Goal: Transaction & Acquisition: Download file/media

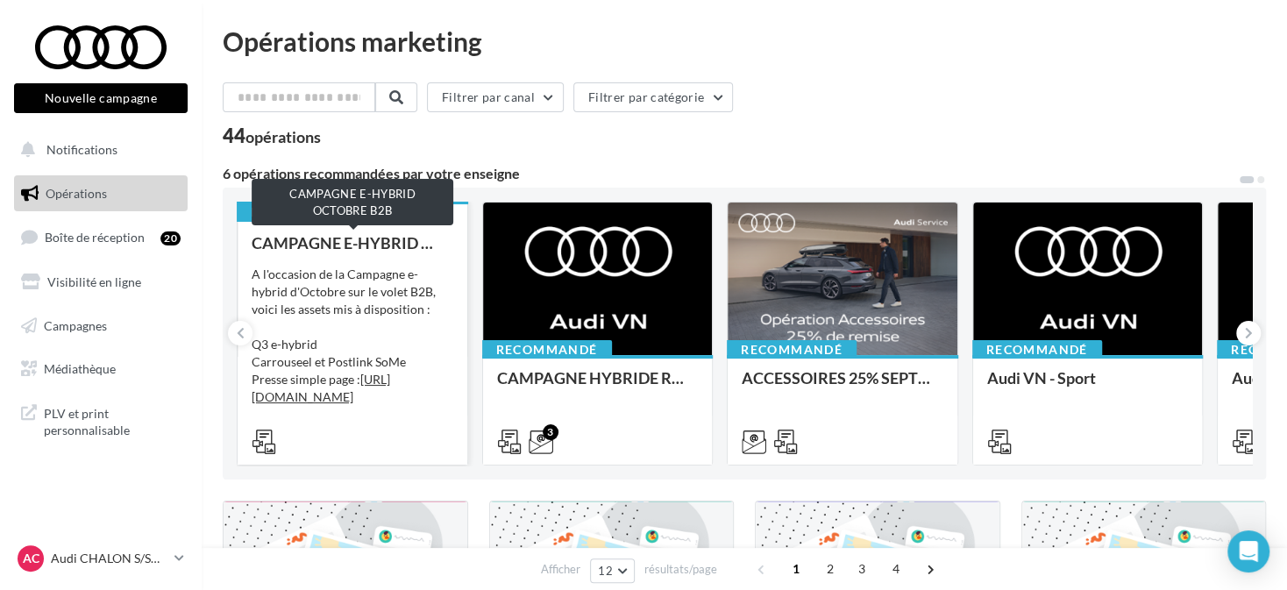
click at [345, 241] on div "CAMPAGNE E-HYBRID OCTOBRE B2B" at bounding box center [353, 243] width 202 height 18
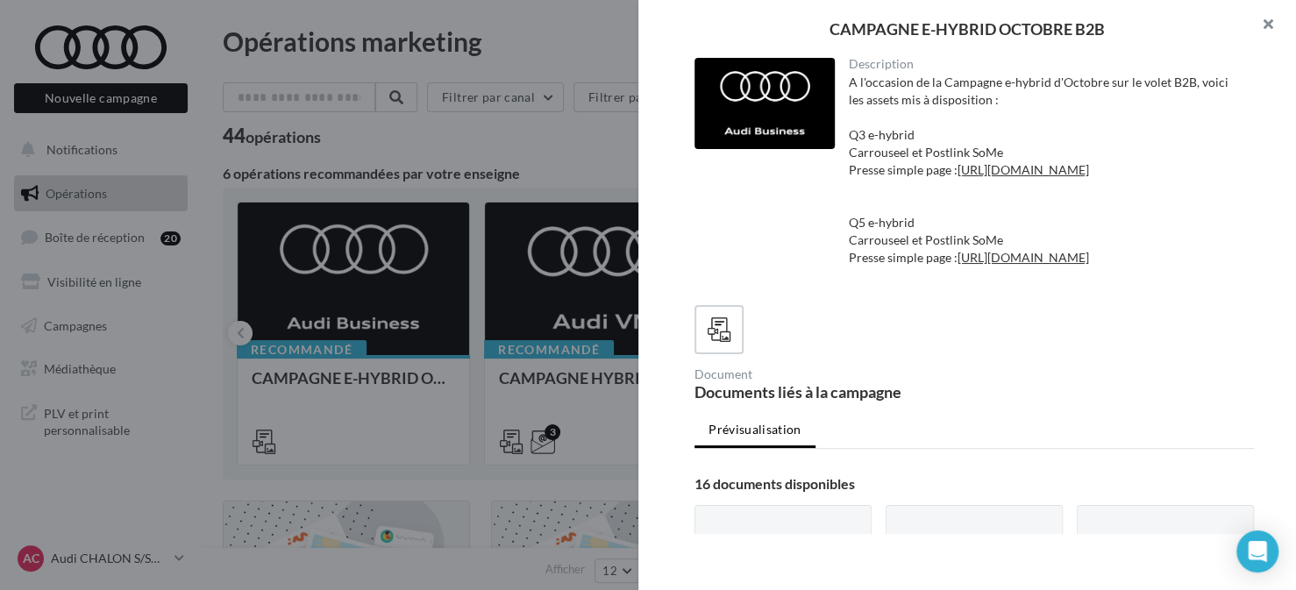
click at [1276, 28] on button "button" at bounding box center [1261, 26] width 70 height 53
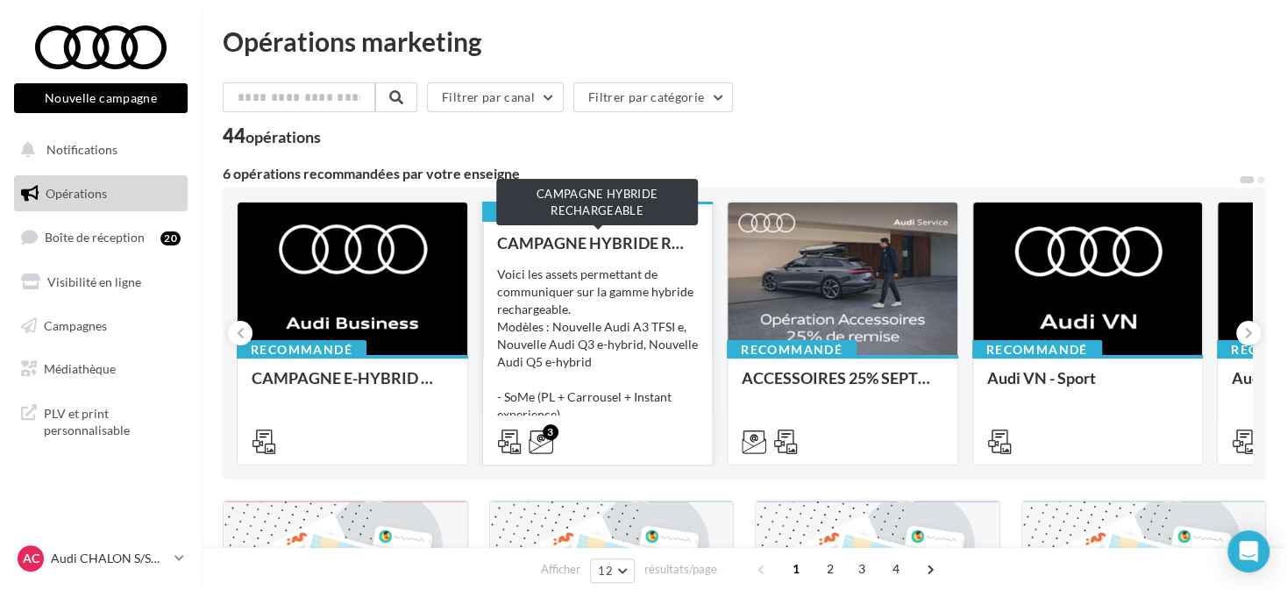
click at [611, 242] on div "CAMPAGNE HYBRIDE RECHARGEABLE" at bounding box center [598, 243] width 202 height 18
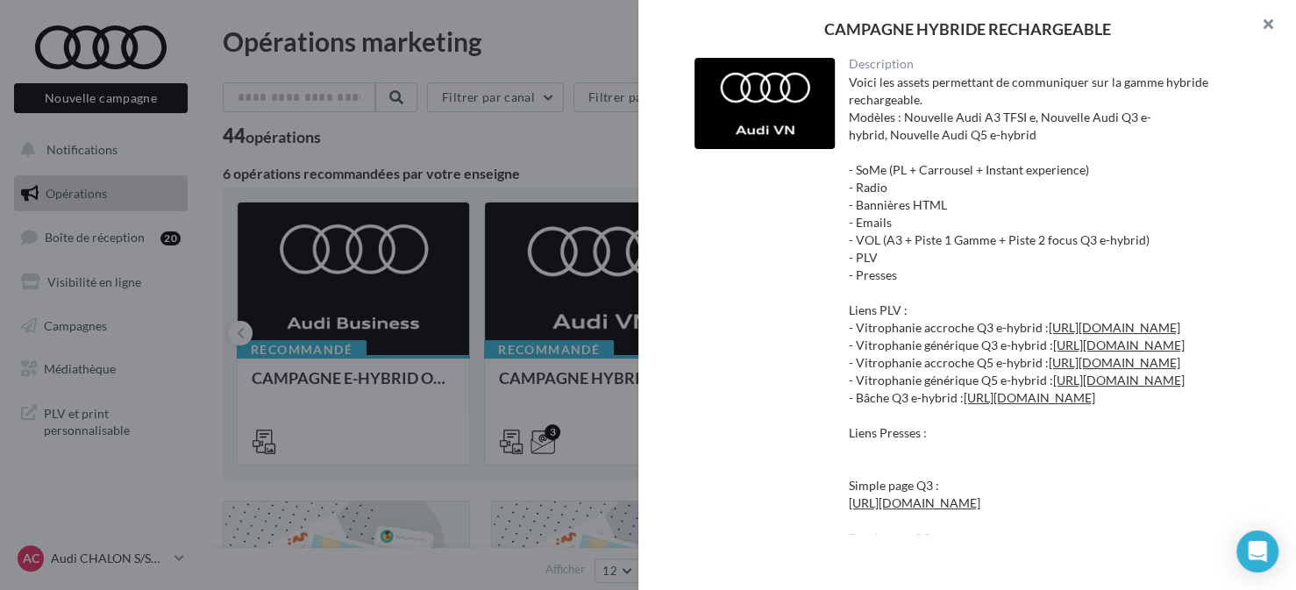
click at [1265, 23] on button "button" at bounding box center [1261, 26] width 70 height 53
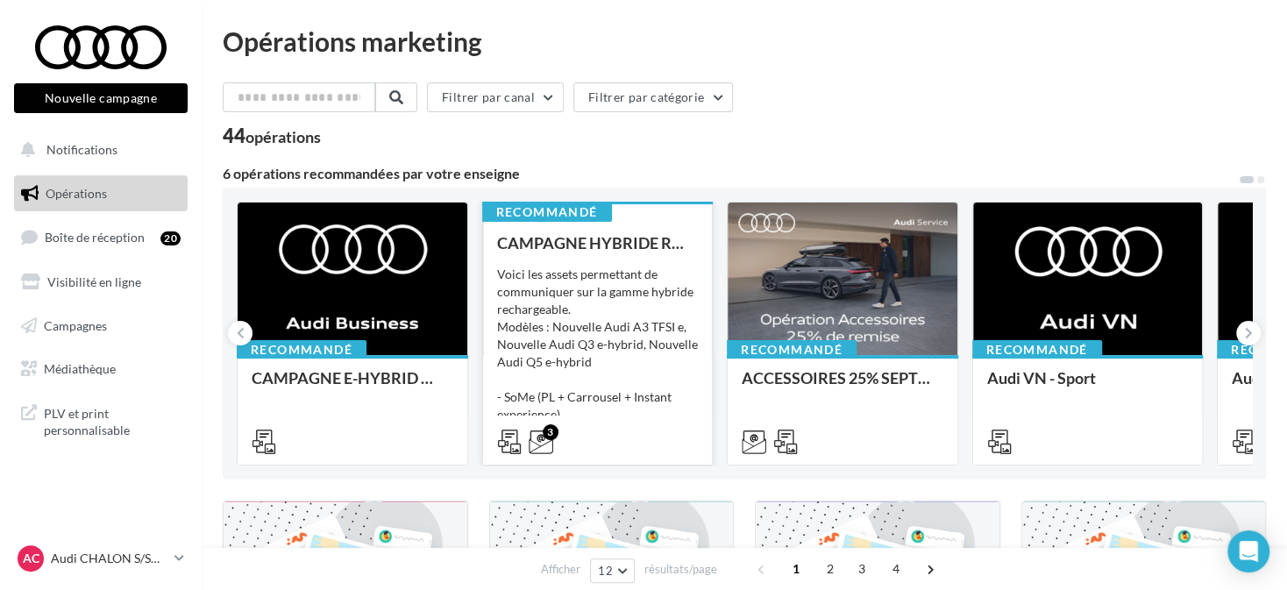
click at [622, 332] on div "Voici les assets permettant de communiquer sur la gamme hybride rechargeable. M…" at bounding box center [598, 353] width 202 height 175
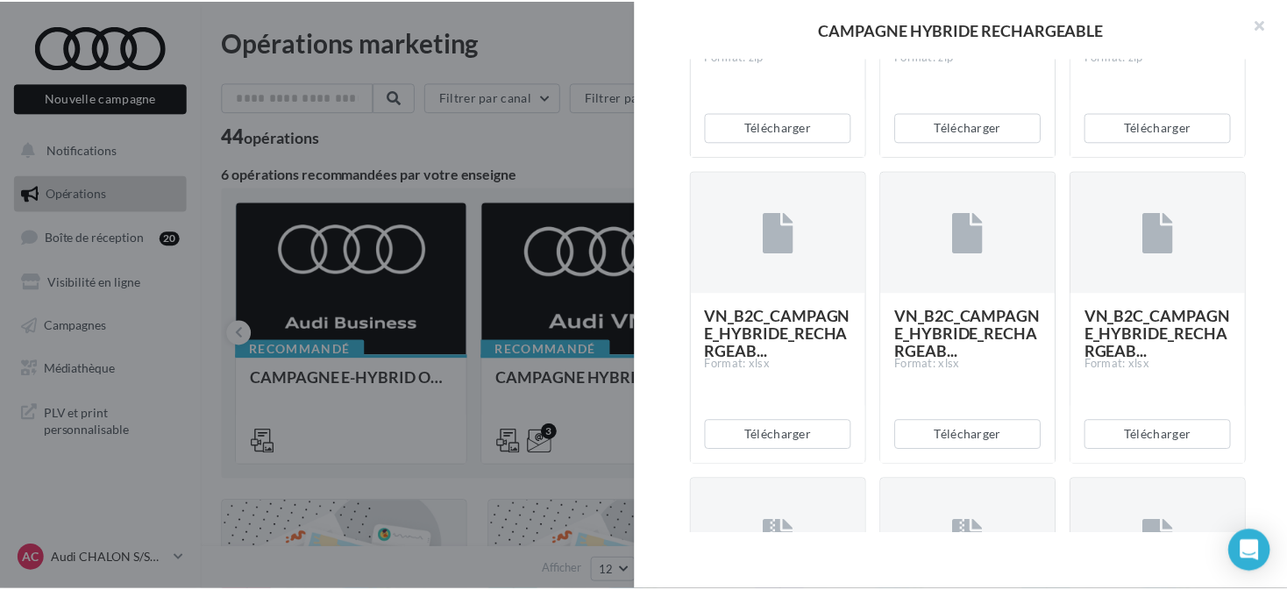
scroll to position [1929, 0]
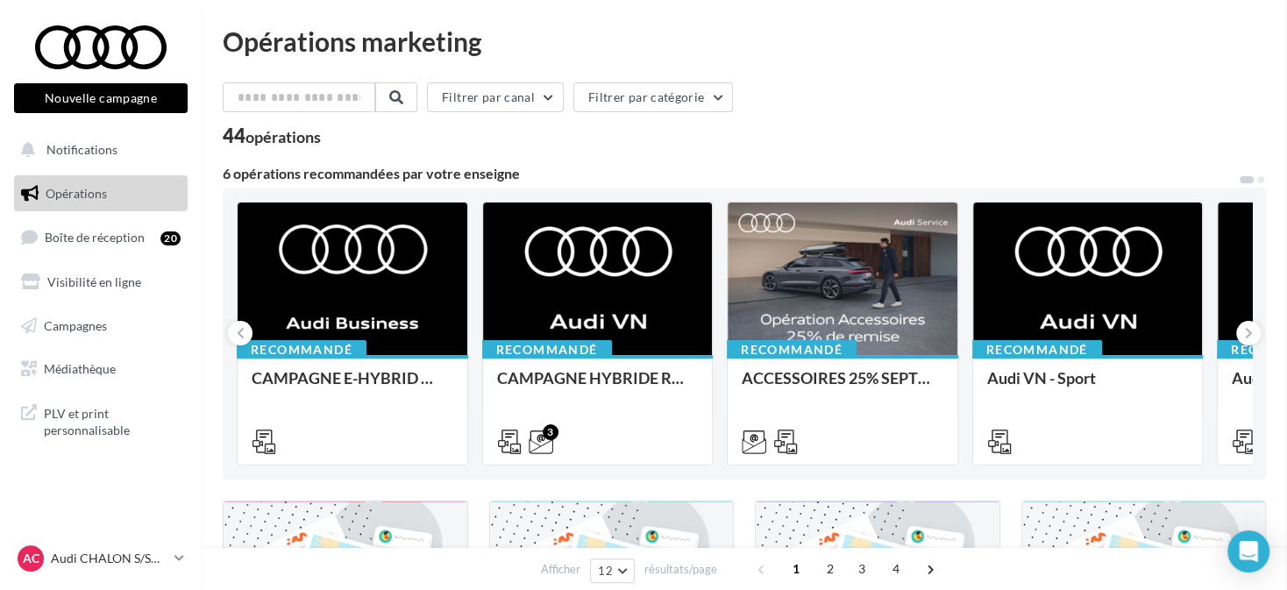
click at [118, 200] on link "Opérations" at bounding box center [101, 193] width 181 height 37
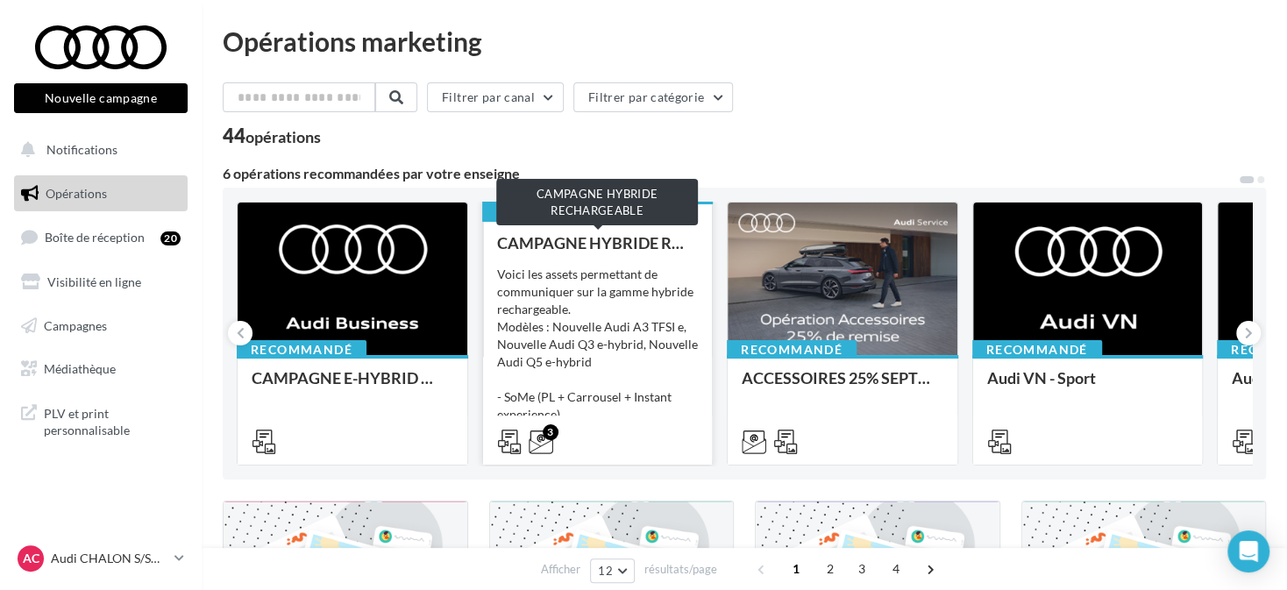
click at [638, 242] on div "CAMPAGNE HYBRIDE RECHARGEABLE" at bounding box center [598, 243] width 202 height 18
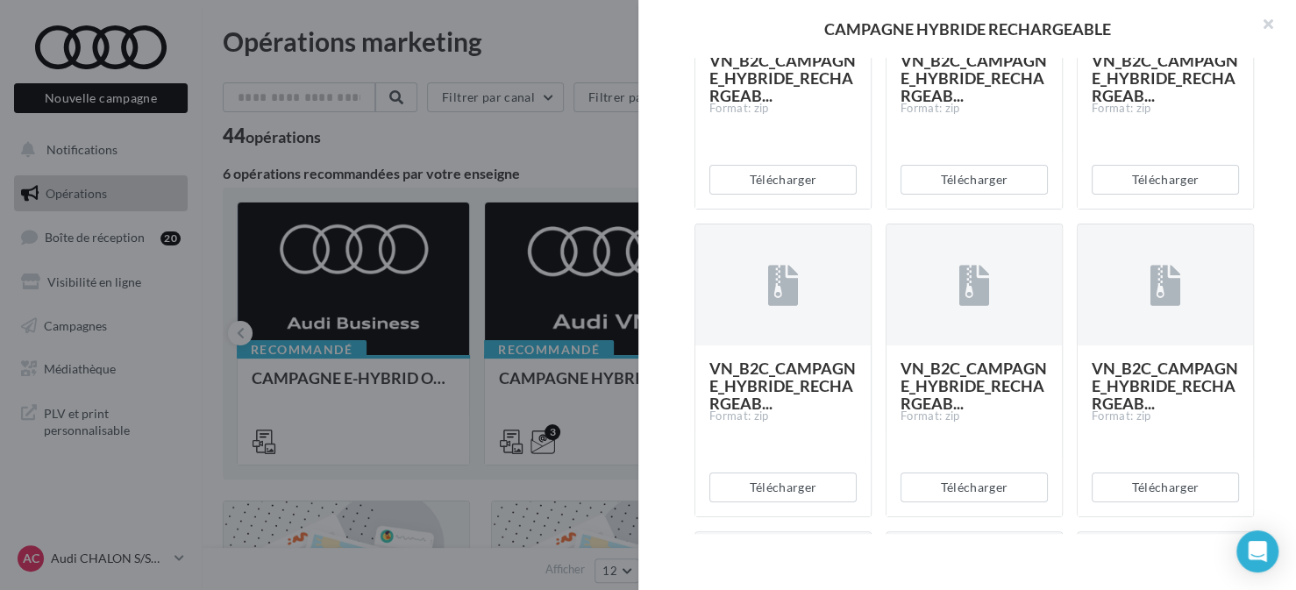
scroll to position [4145, 0]
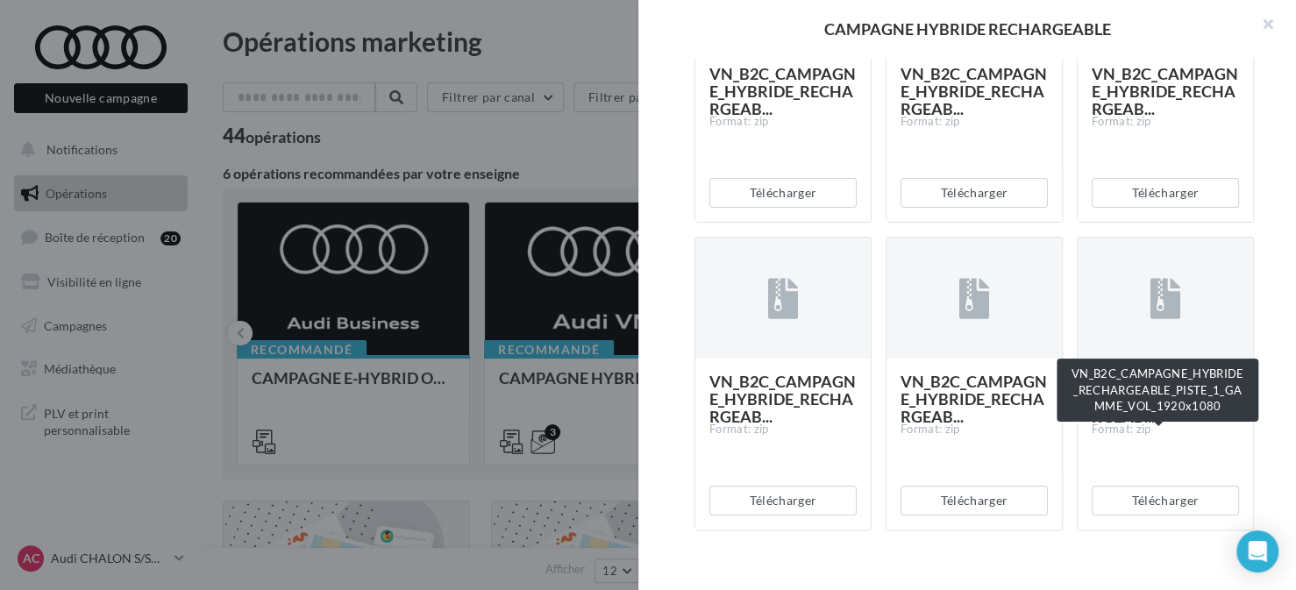
click at [1115, 118] on span "VN_B2C_CAMPAGNE_HYBRIDE_RECHARGEAB..." at bounding box center [1165, 91] width 146 height 54
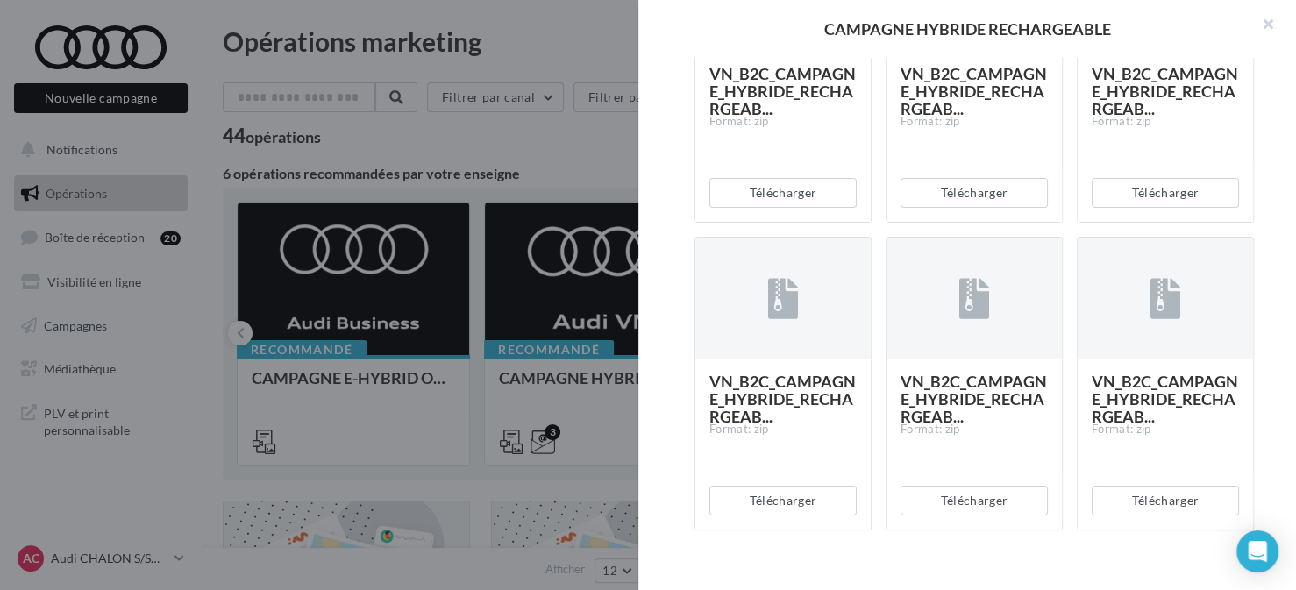
scroll to position [4232, 0]
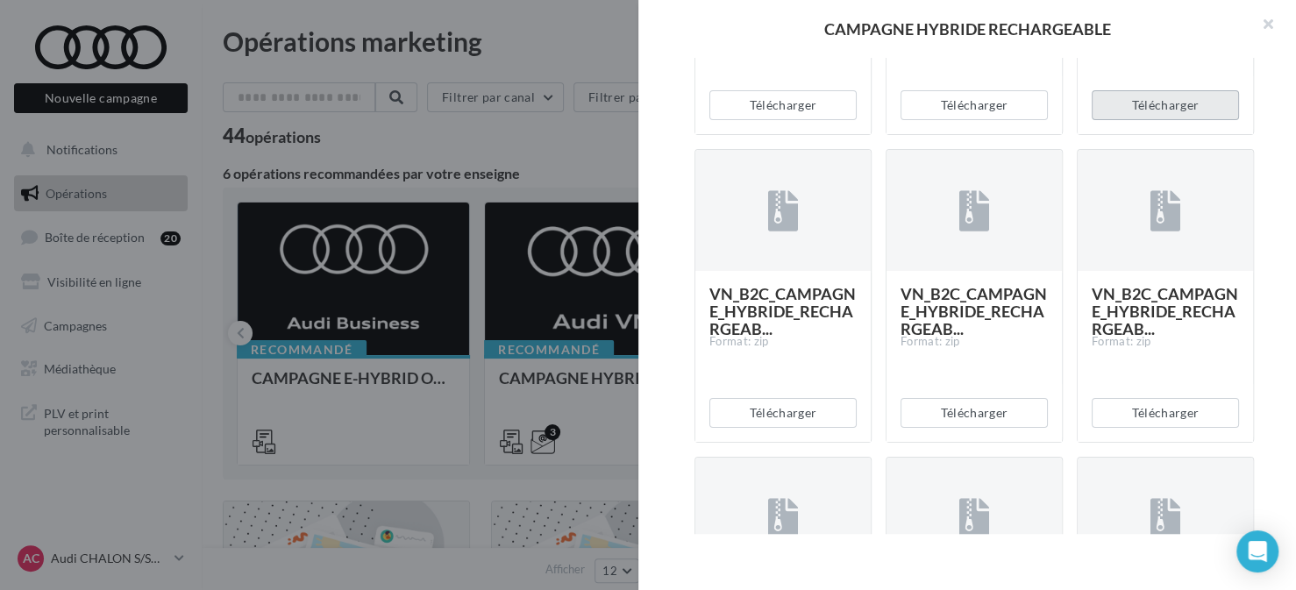
click at [1123, 120] on button "Télécharger" at bounding box center [1165, 105] width 147 height 30
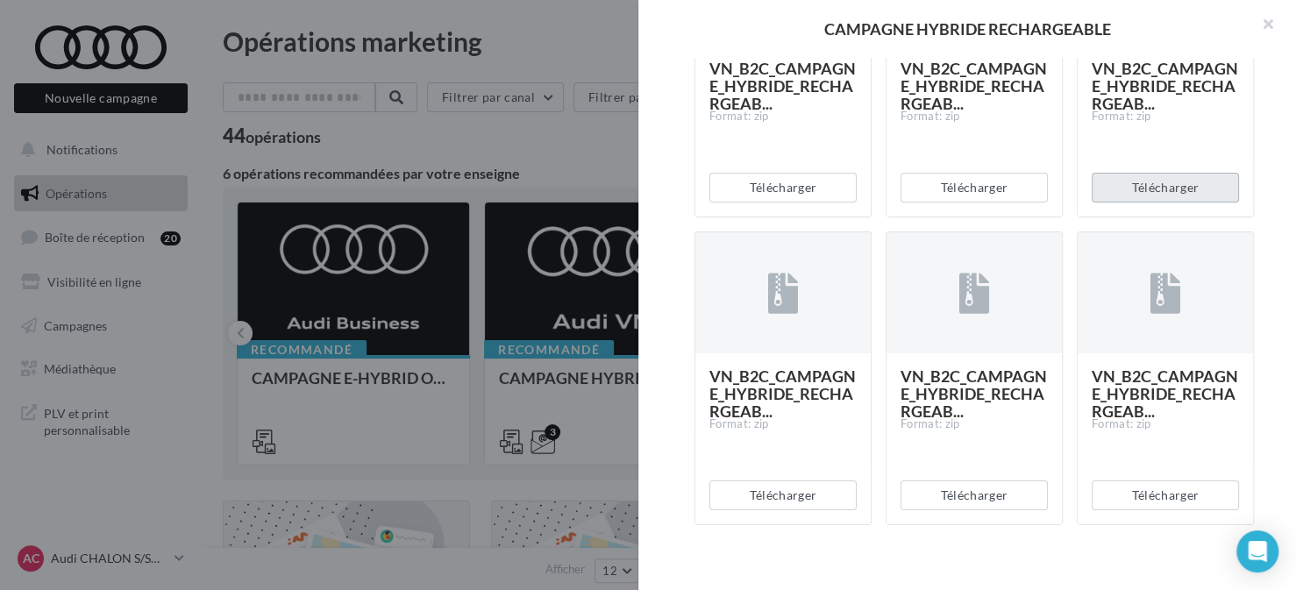
scroll to position [4057, 0]
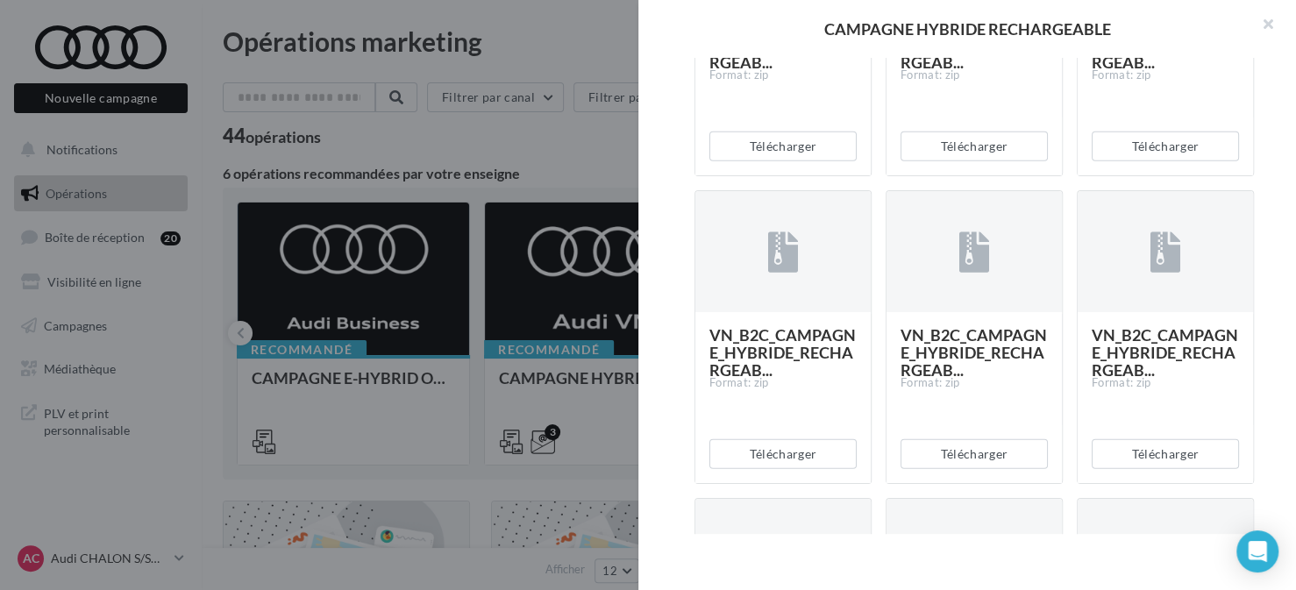
scroll to position [3180, 0]
